Goal: Task Accomplishment & Management: Manage account settings

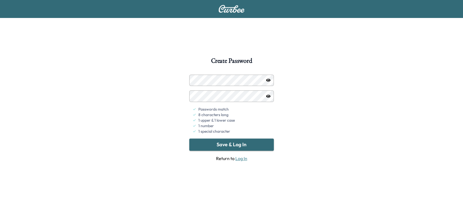
click at [243, 145] on button "Save & Log In" at bounding box center [231, 144] width 84 height 12
